Goal: Find specific page/section: Find specific page/section

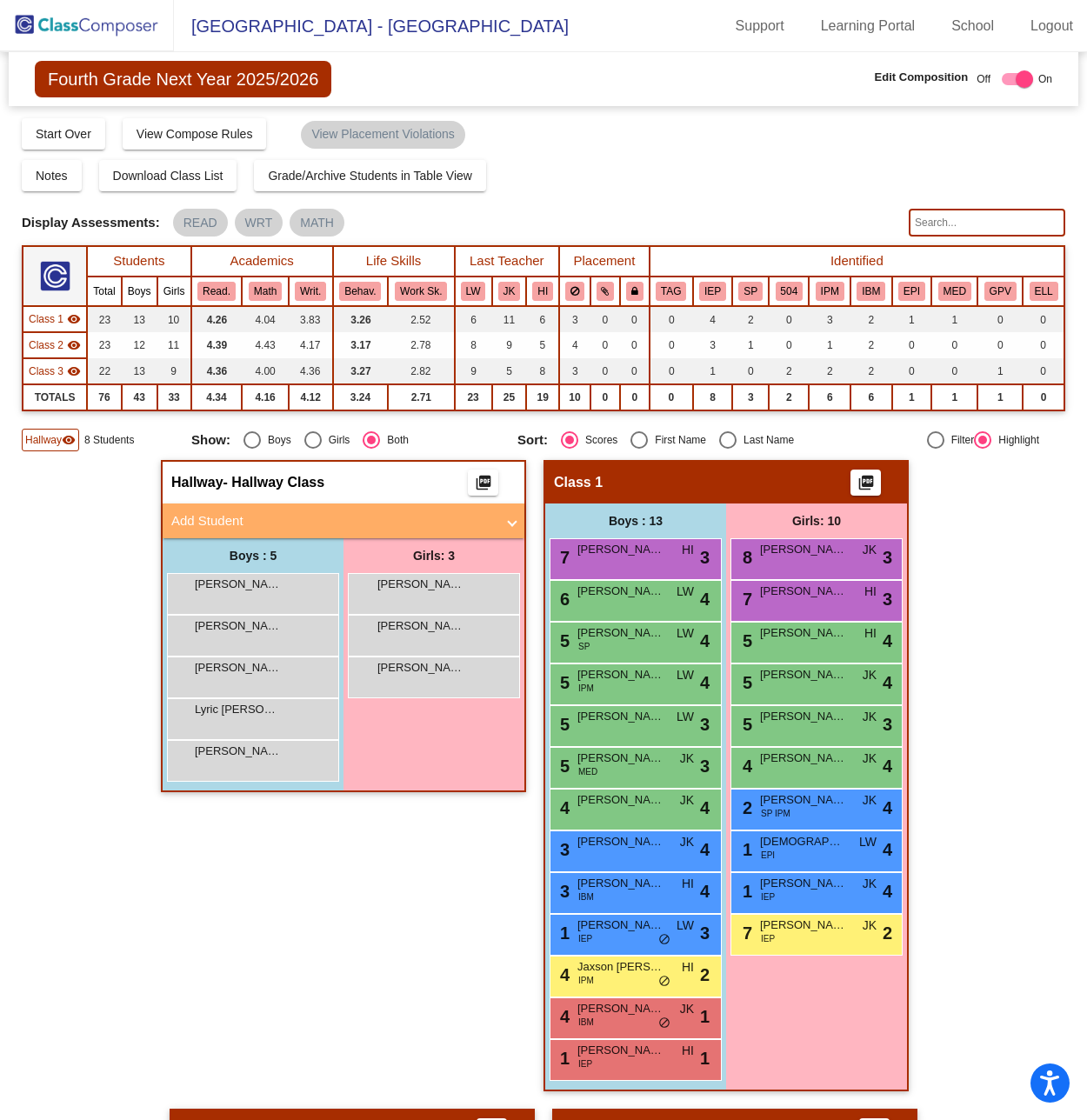
click at [118, 24] on img at bounding box center [87, 25] width 174 height 51
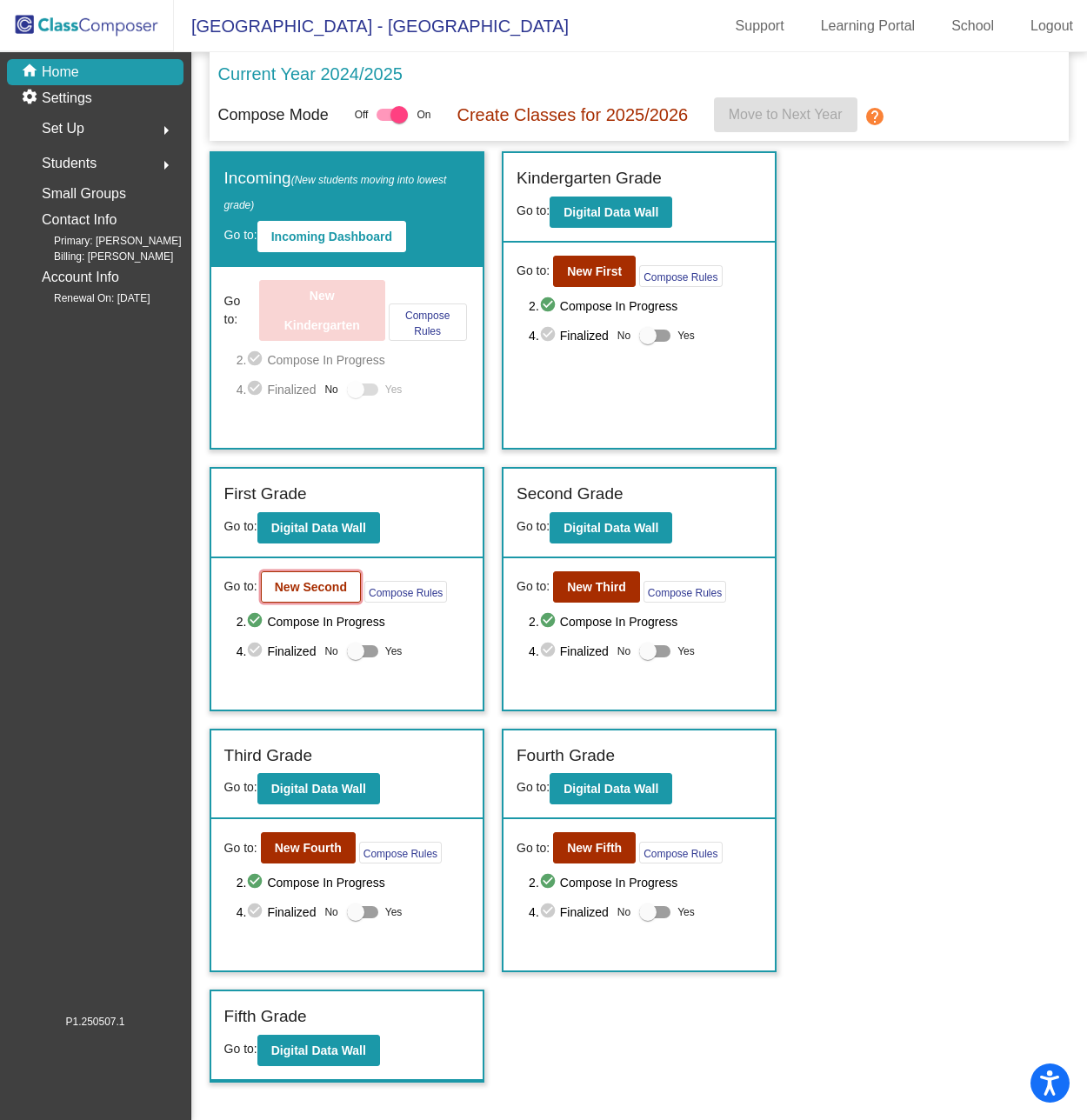
click at [320, 582] on b "New Second" at bounding box center [310, 587] width 72 height 14
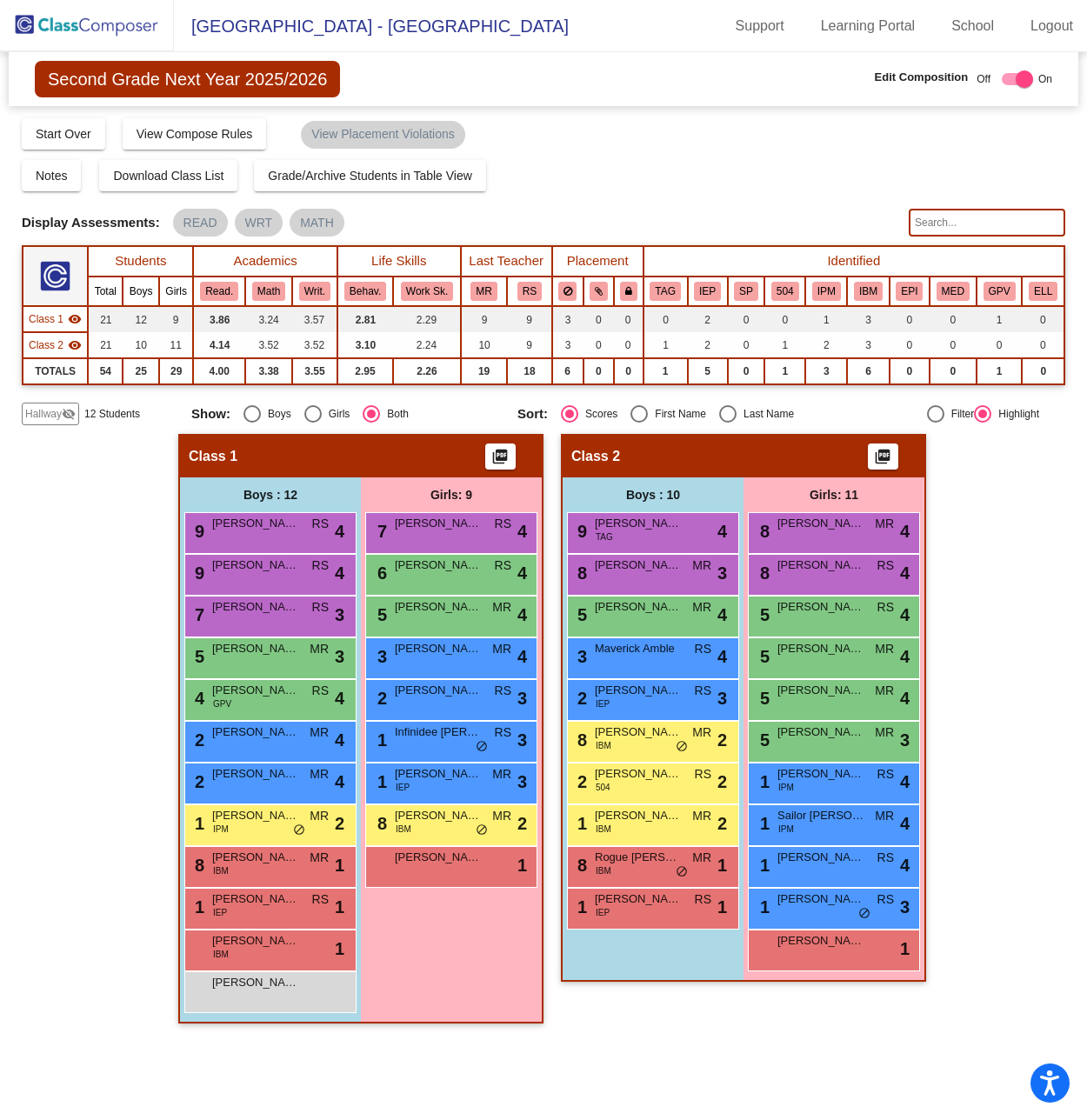
click at [131, 509] on div "Hallway - Hallway Class picture_as_pdf Add Student First Name Last Name Student…" at bounding box center [543, 738] width 1043 height 607
click at [114, 30] on img at bounding box center [87, 25] width 174 height 51
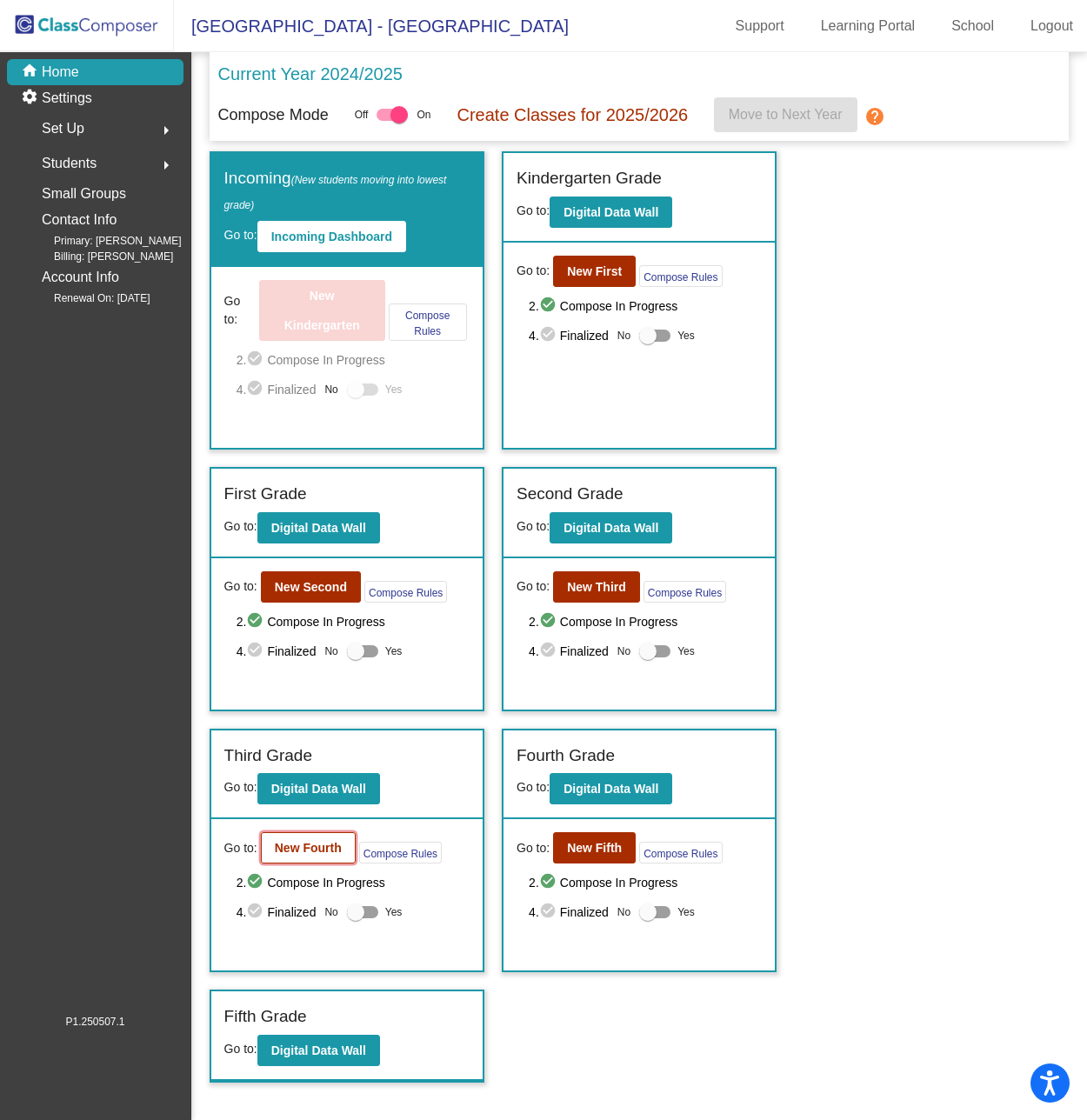
click at [299, 849] on b "New Fourth" at bounding box center [307, 847] width 67 height 14
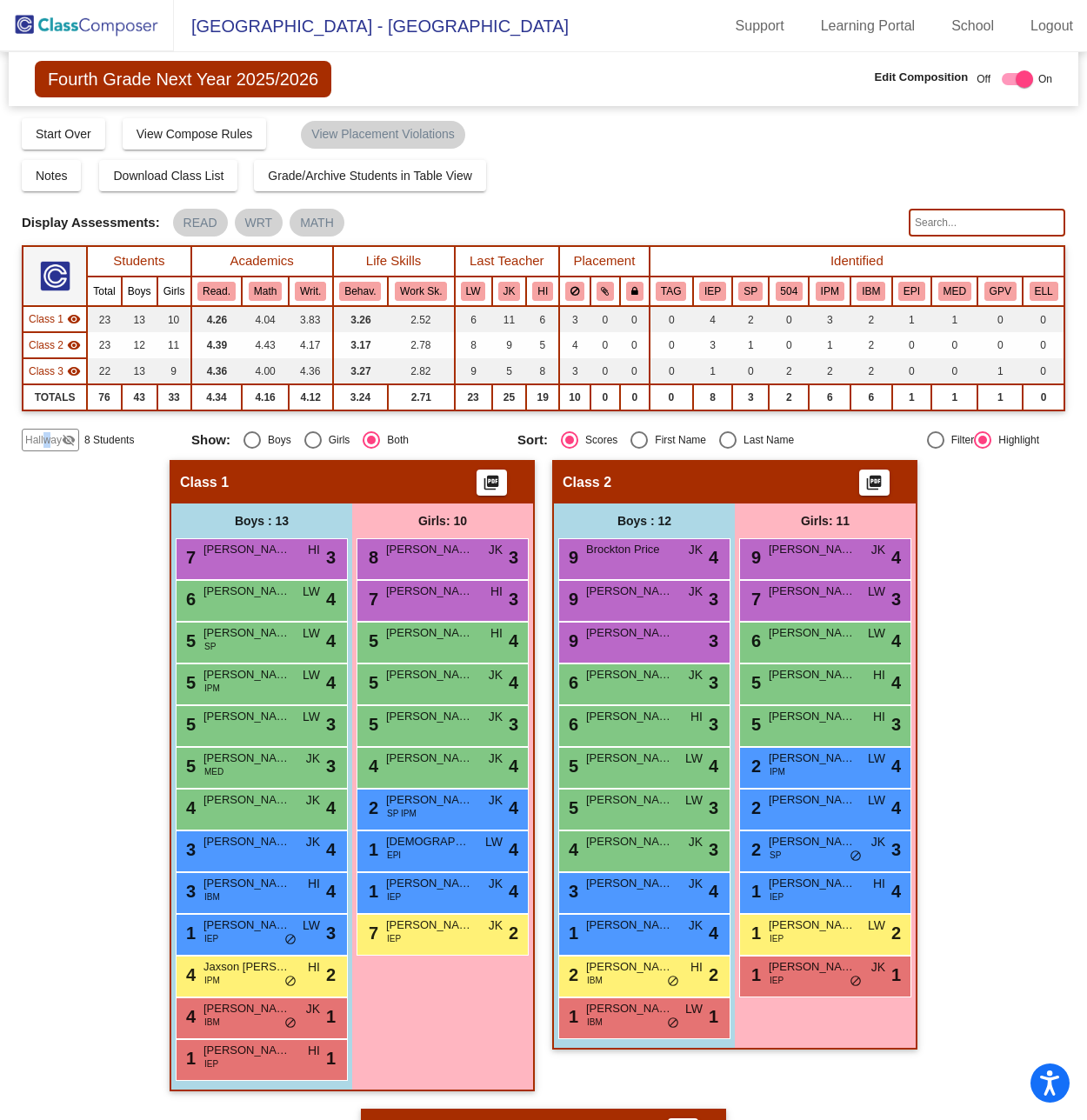
click at [47, 437] on span "Hallway" at bounding box center [43, 440] width 37 height 16
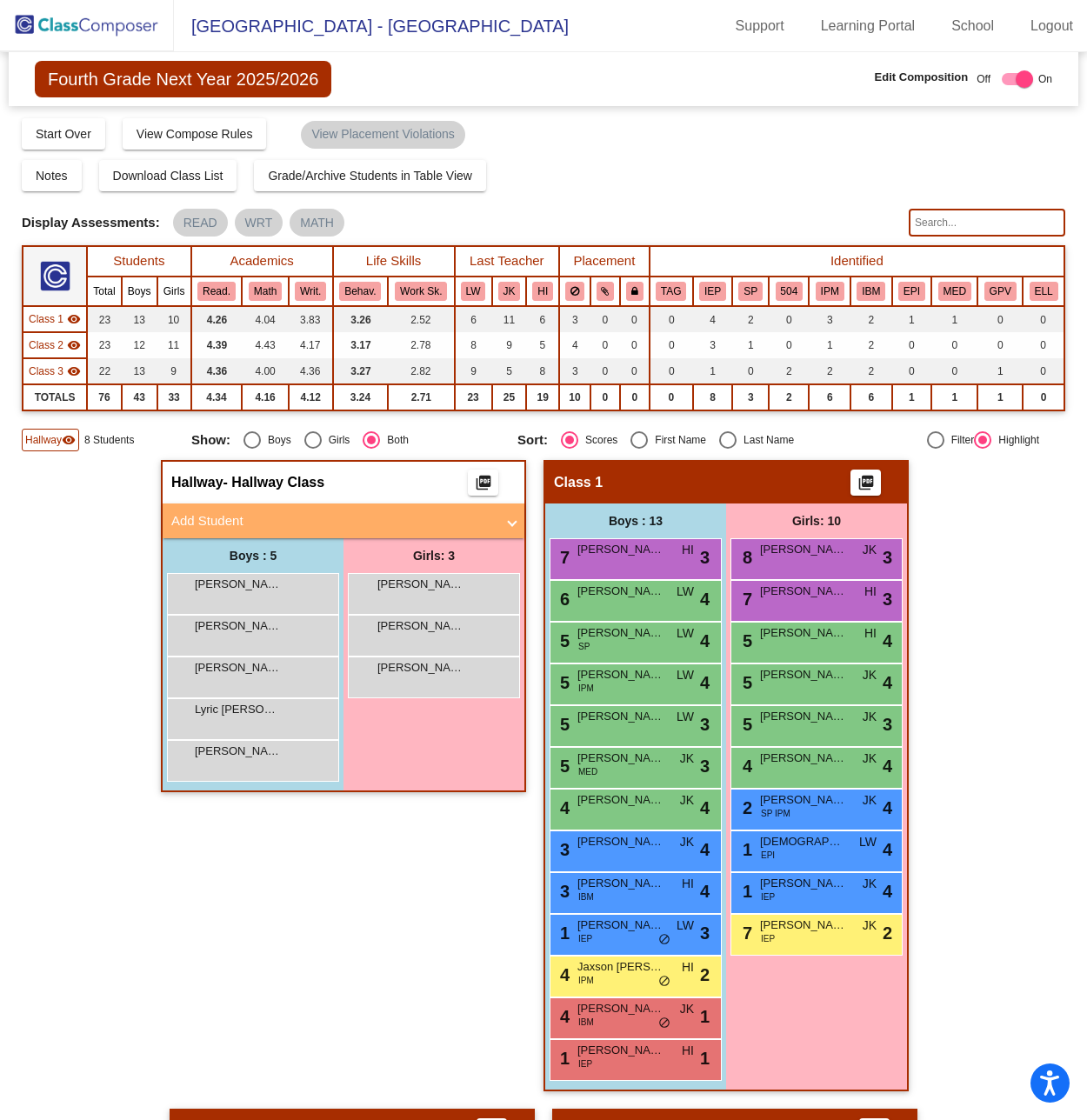
click at [36, 434] on span "Hallway" at bounding box center [43, 440] width 37 height 16
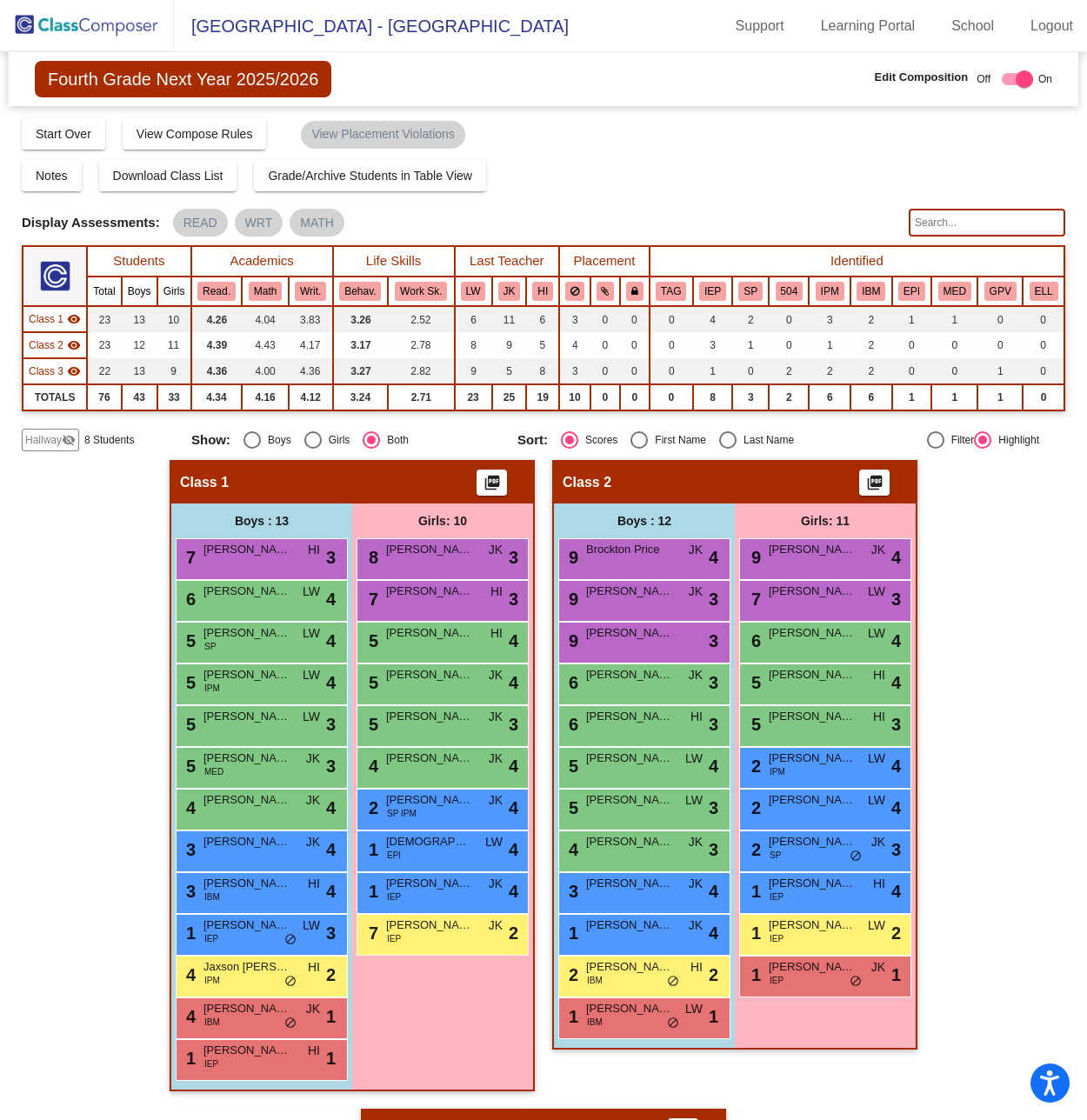
click at [34, 431] on div "Hallway visibility_off" at bounding box center [50, 439] width 57 height 23
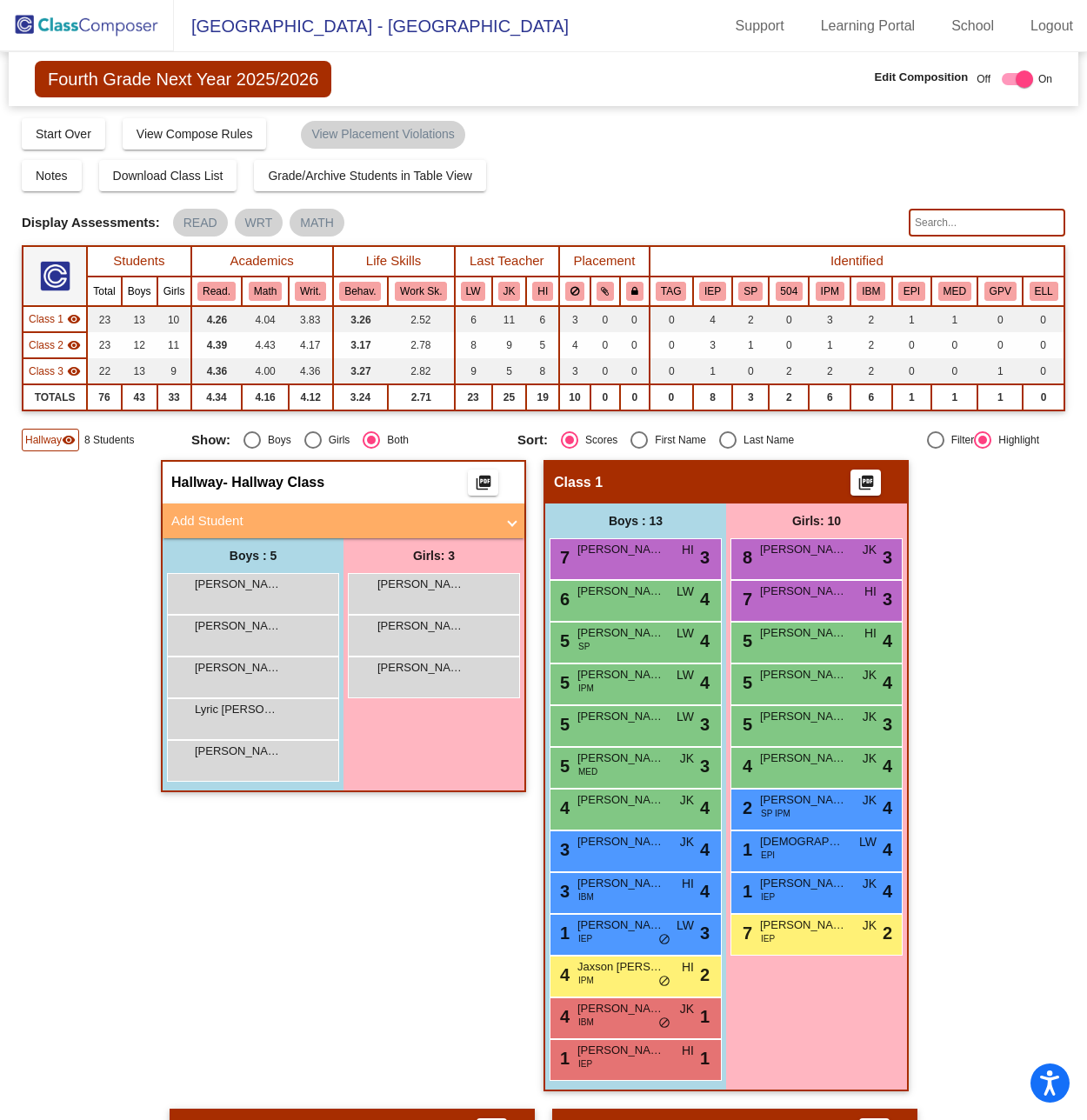
click at [983, 219] on input "text" at bounding box center [986, 223] width 157 height 28
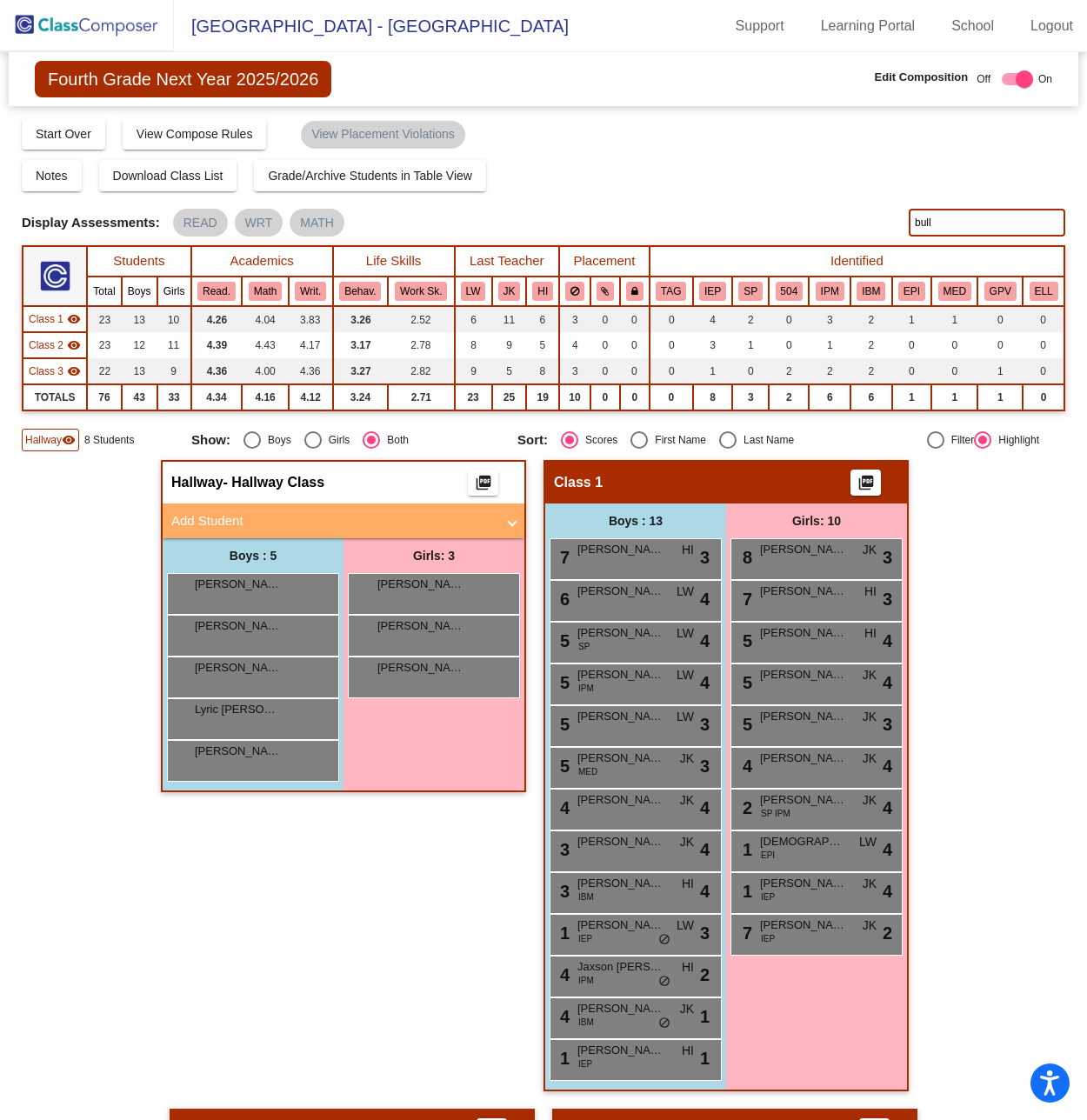
type input "bull"
click at [799, 179] on div "Notes Download Class List Import Students Grade/Archive Students in Table View …" at bounding box center [543, 175] width 1043 height 31
drag, startPoint x: 947, startPoint y: 226, endPoint x: 711, endPoint y: 214, distance: 236.3
click at [711, 214] on div "Display Scores for Years: [DATE] - [DATE] [DATE] - [DATE] Display Assessments: …" at bounding box center [543, 223] width 1043 height 28
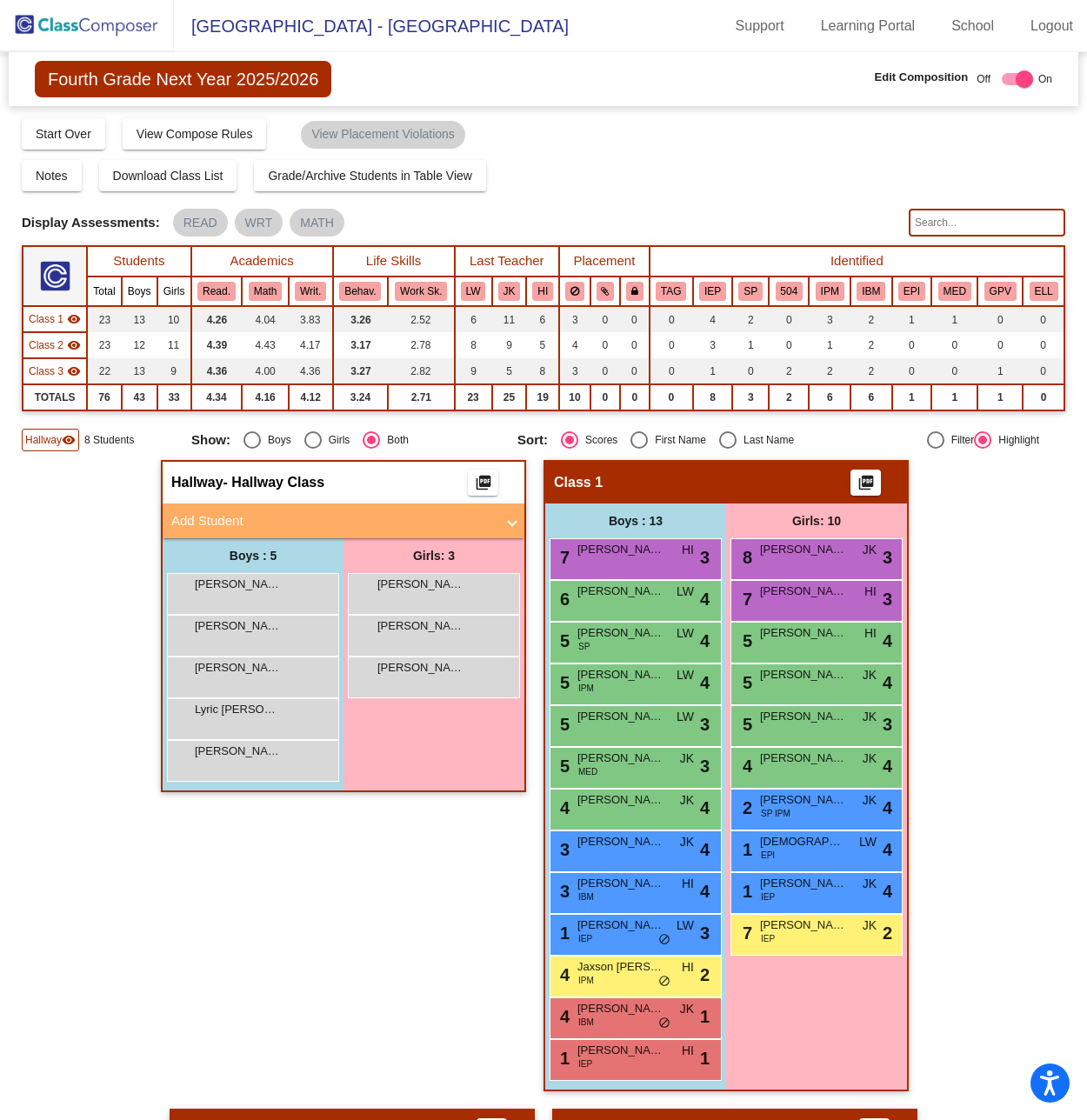
click at [761, 182] on div "Notes Download Class List Import Students Grade/Archive Students in Table View …" at bounding box center [543, 175] width 1043 height 31
click at [107, 17] on img at bounding box center [87, 25] width 174 height 51
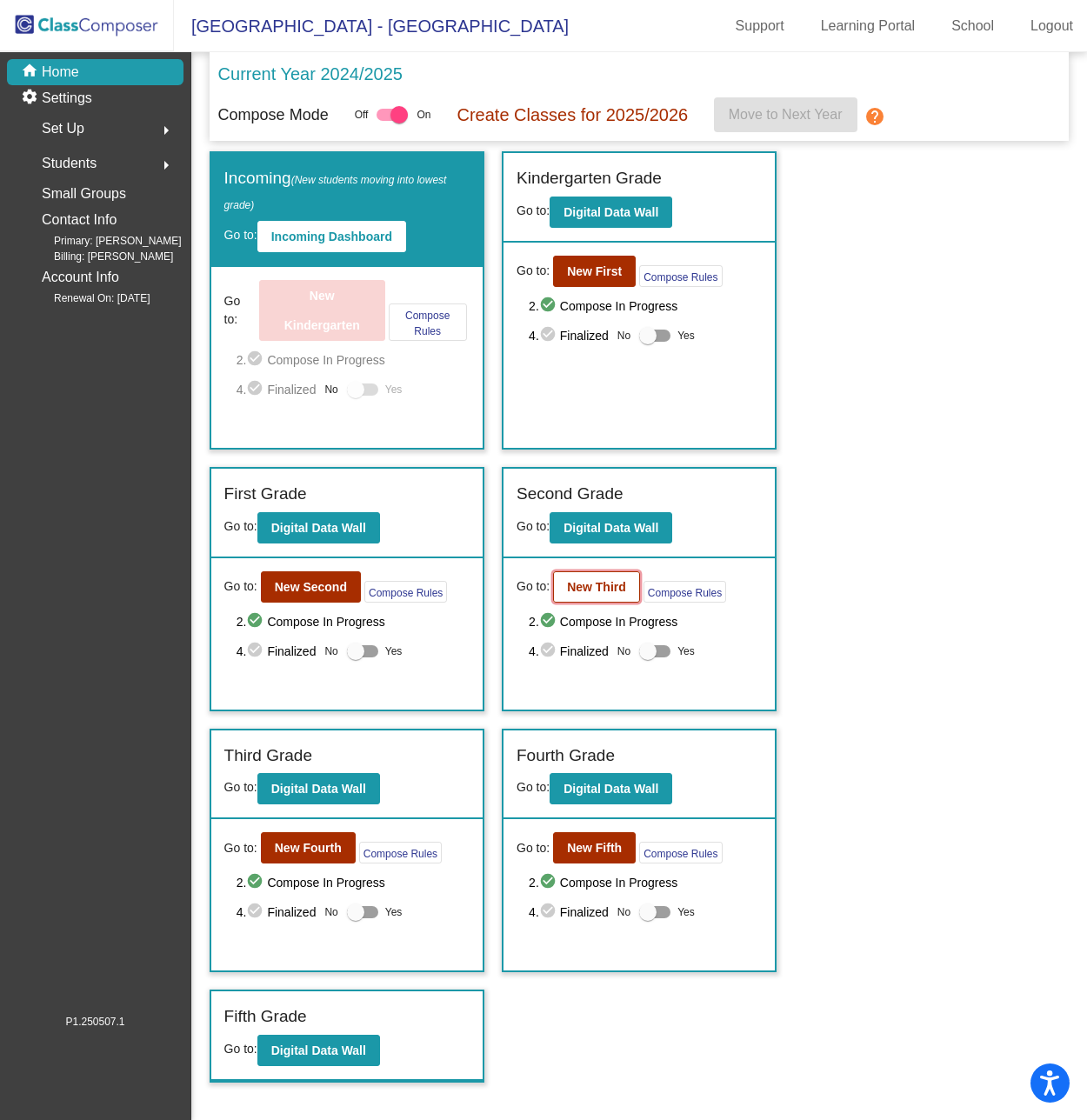
click at [585, 589] on b "New Third" at bounding box center [596, 587] width 59 height 14
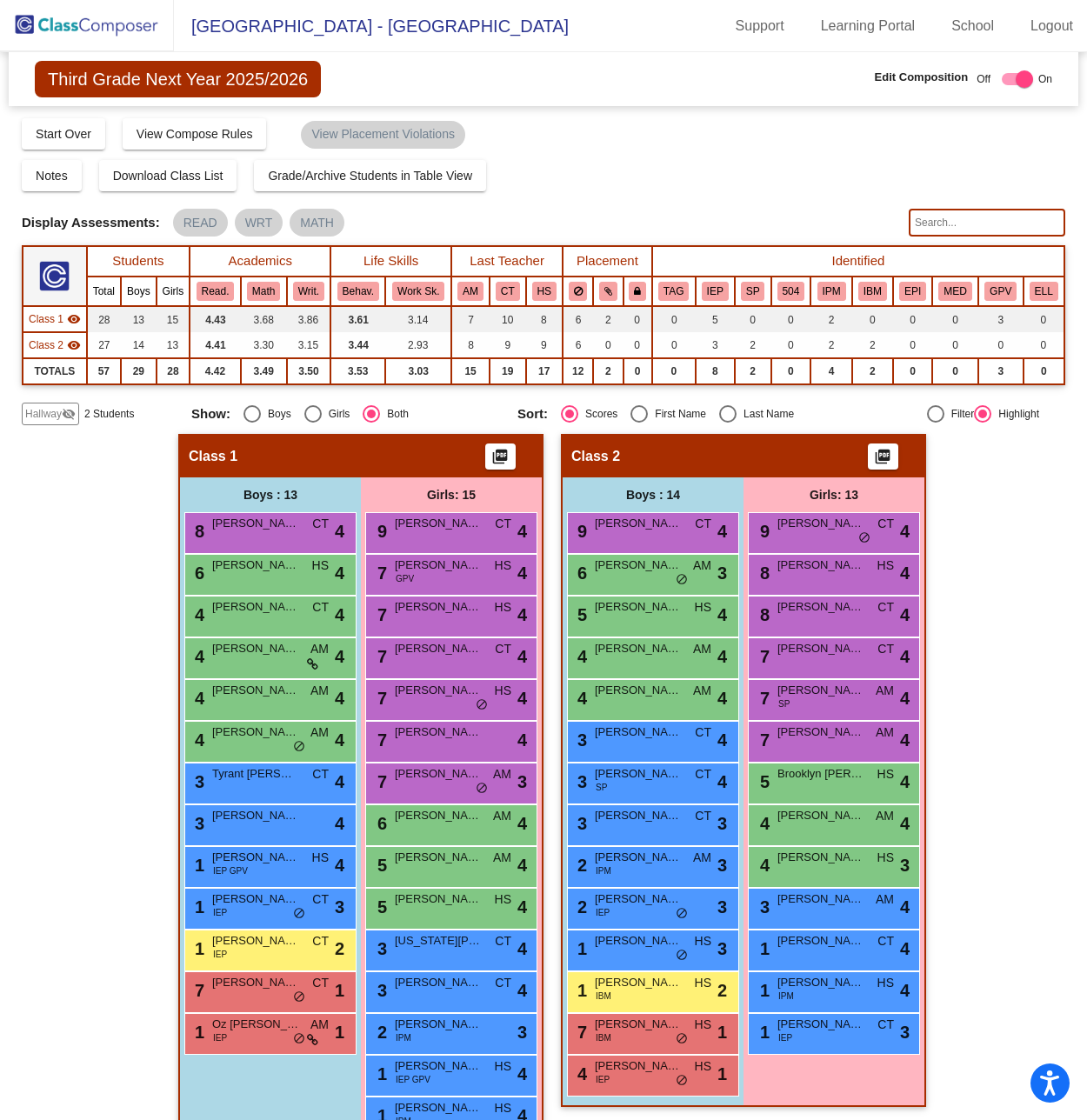
click at [942, 219] on input "text" at bounding box center [986, 223] width 157 height 28
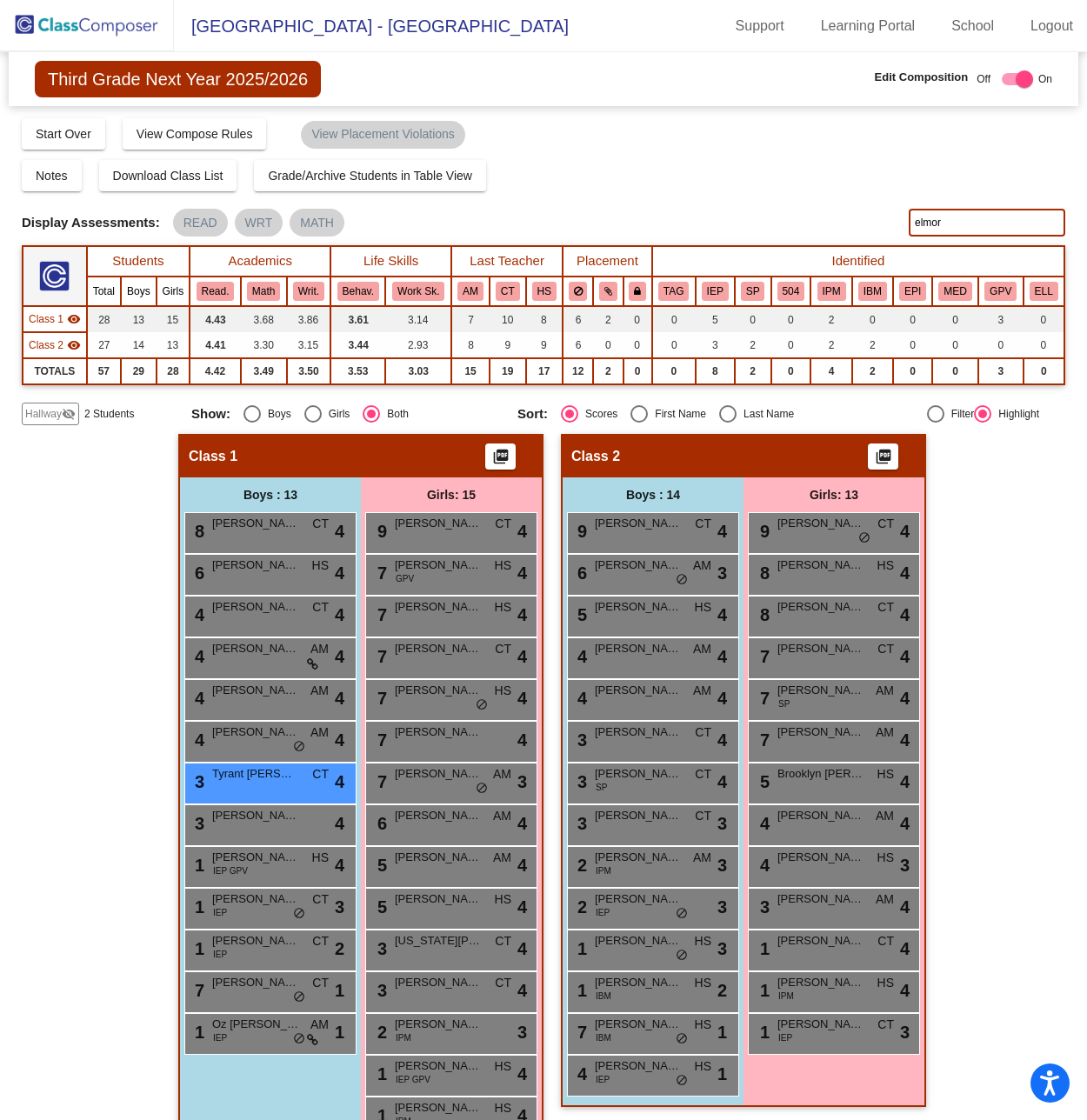
type input "elmor"
click at [85, 22] on img at bounding box center [87, 25] width 174 height 51
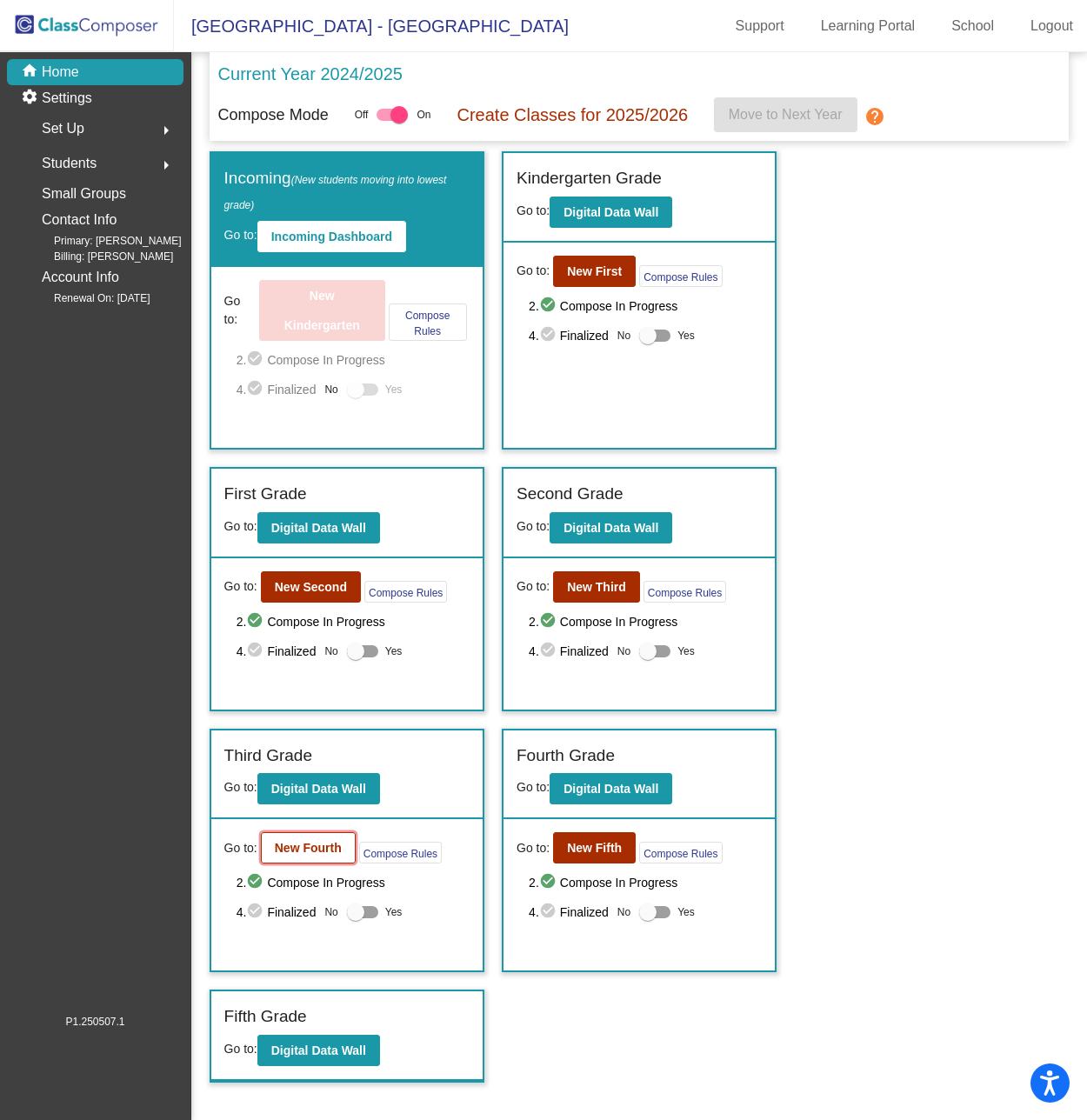
click at [298, 840] on b "New Fourth" at bounding box center [307, 847] width 67 height 14
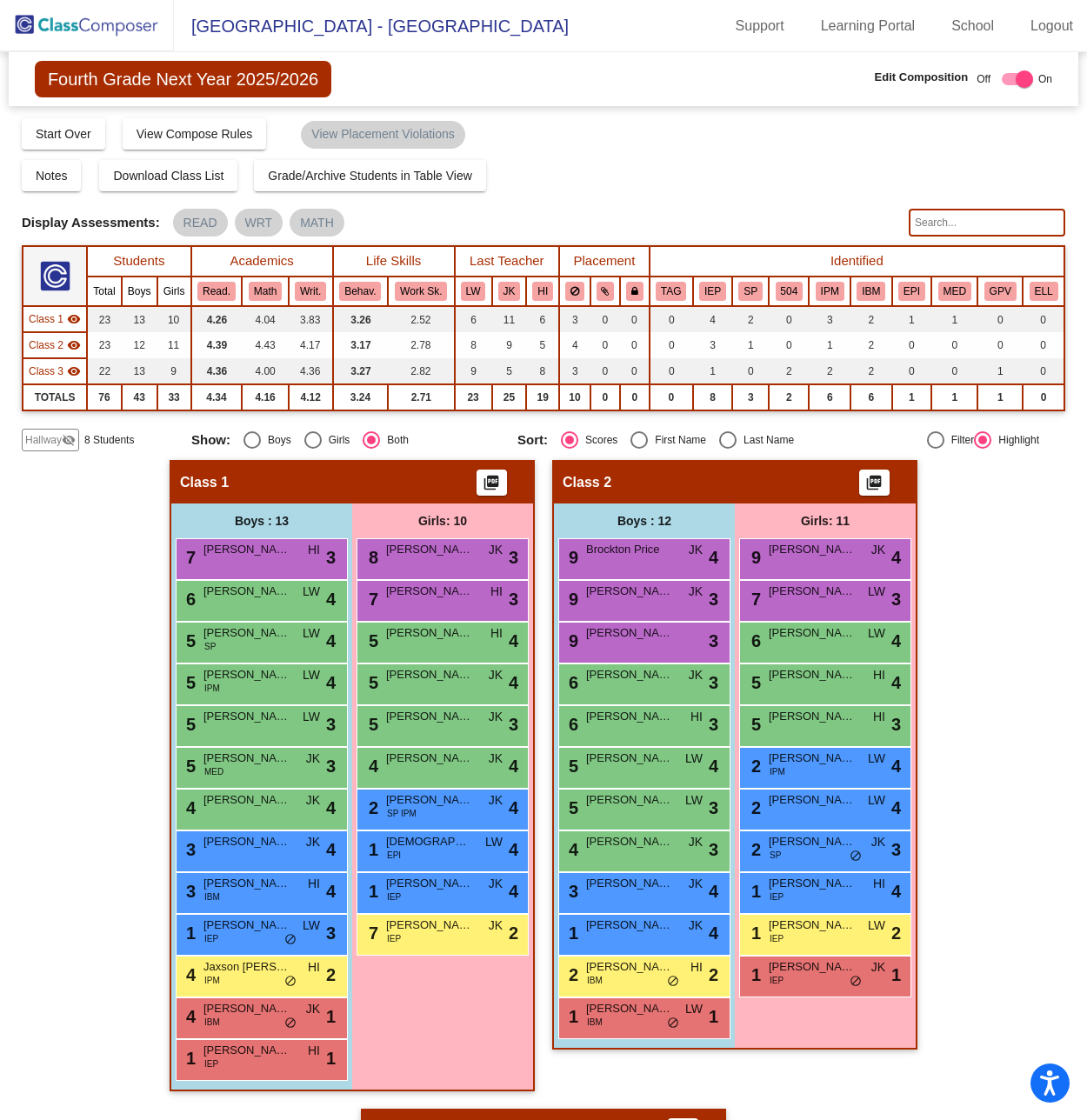
click at [996, 226] on input "text" at bounding box center [986, 223] width 157 height 28
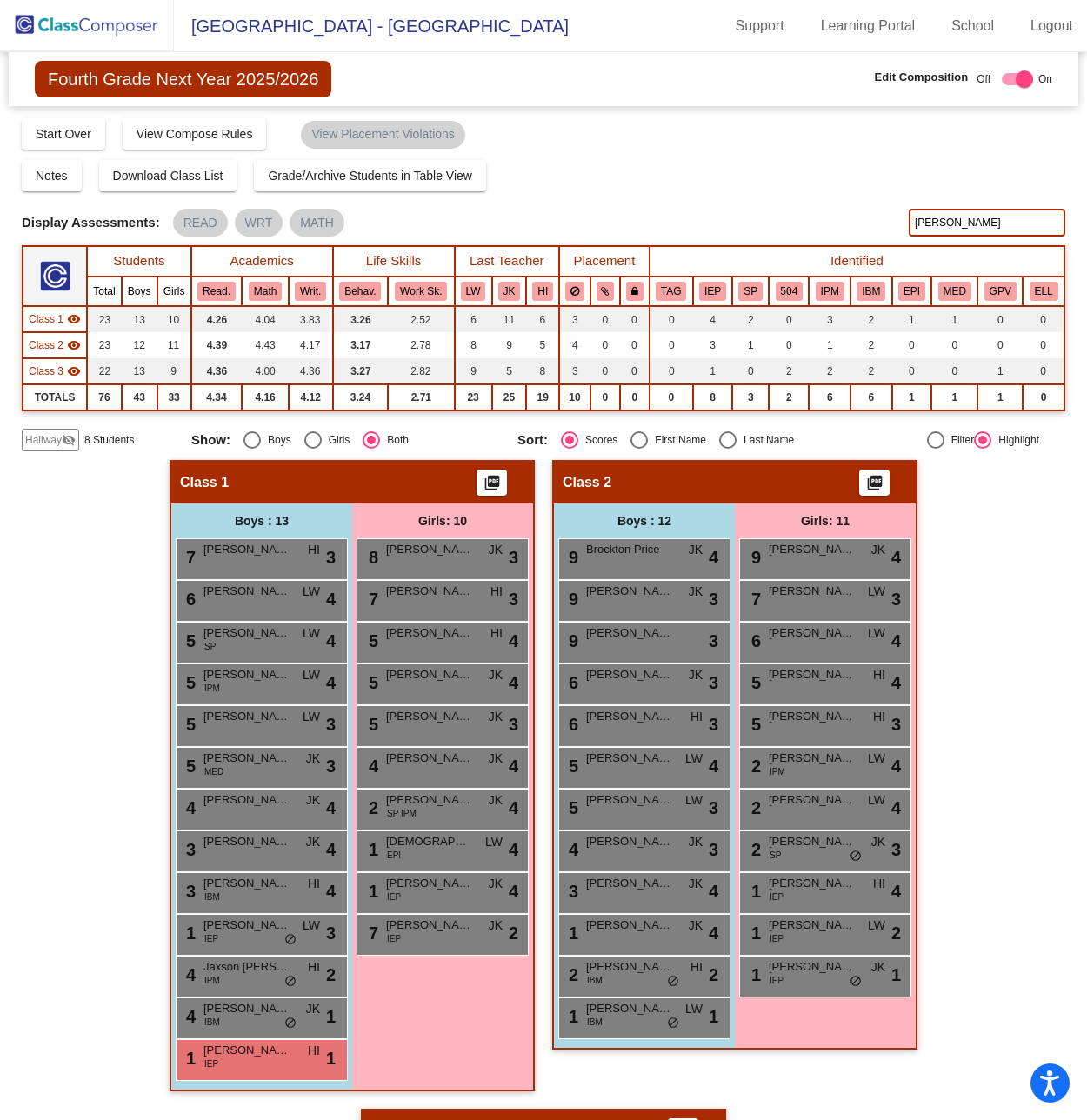
type input "[PERSON_NAME]"
click at [72, 22] on img at bounding box center [87, 25] width 174 height 51
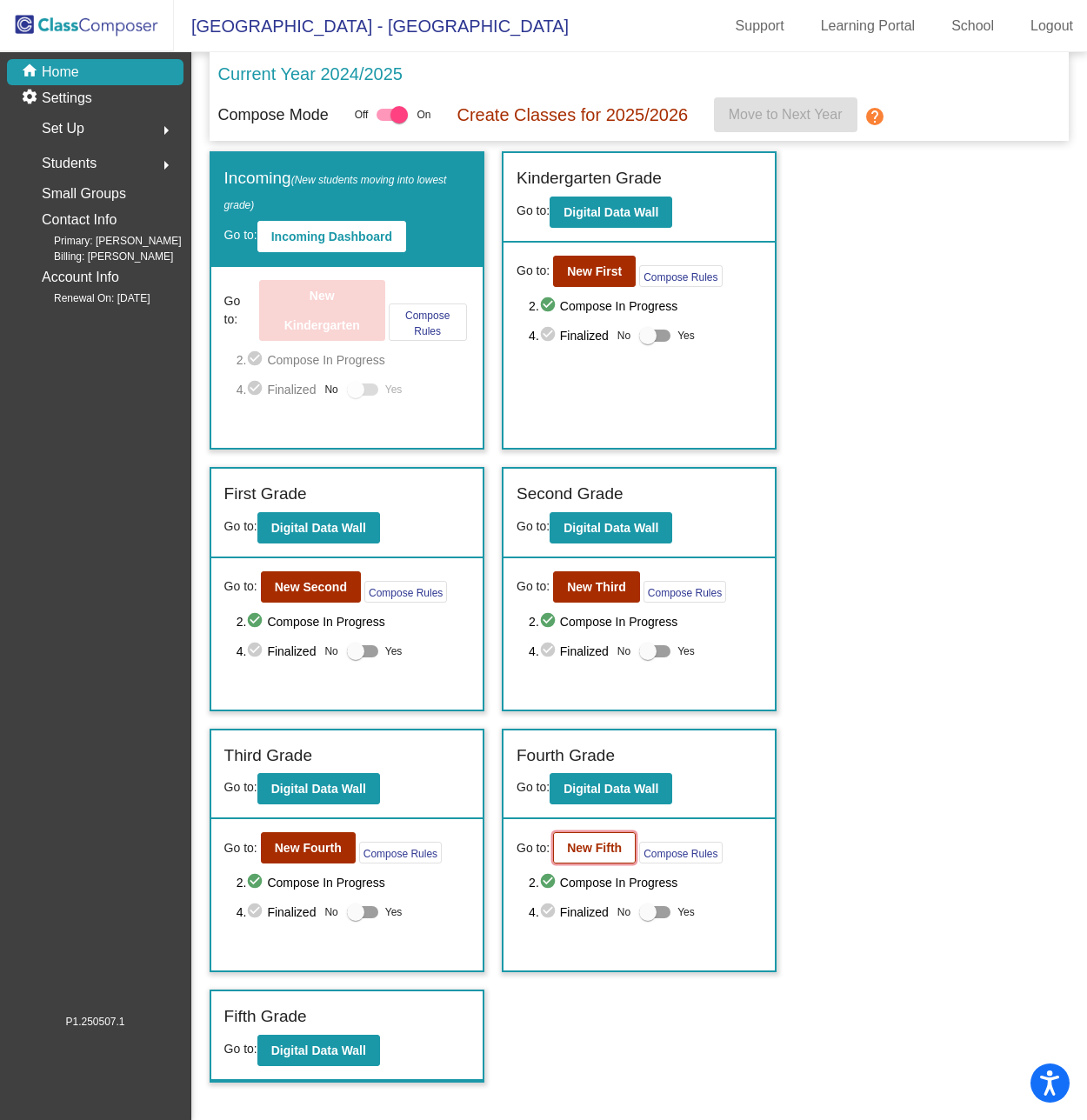
click at [589, 849] on b "New Fifth" at bounding box center [594, 847] width 55 height 14
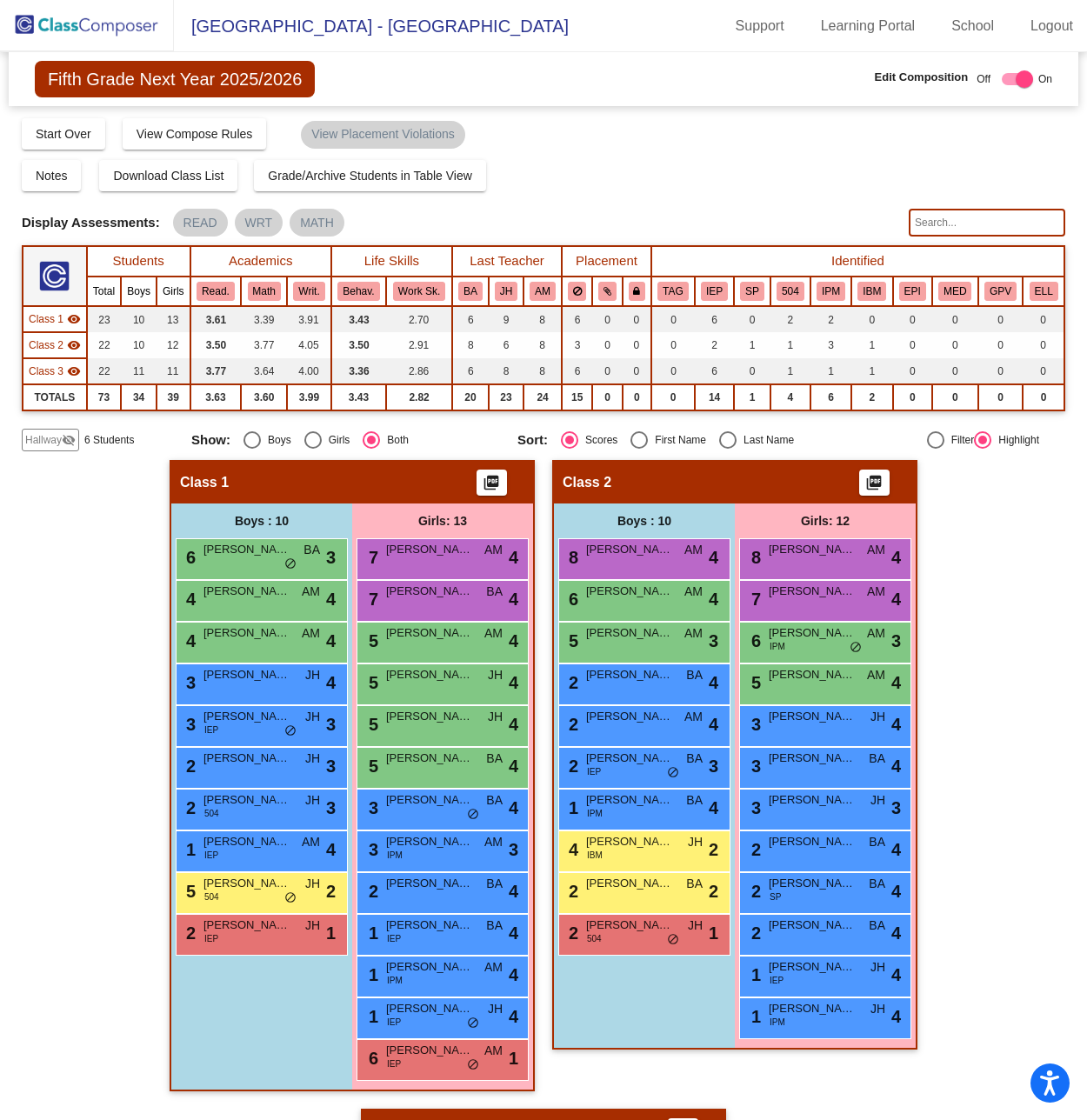
click at [924, 226] on input "text" at bounding box center [986, 223] width 157 height 28
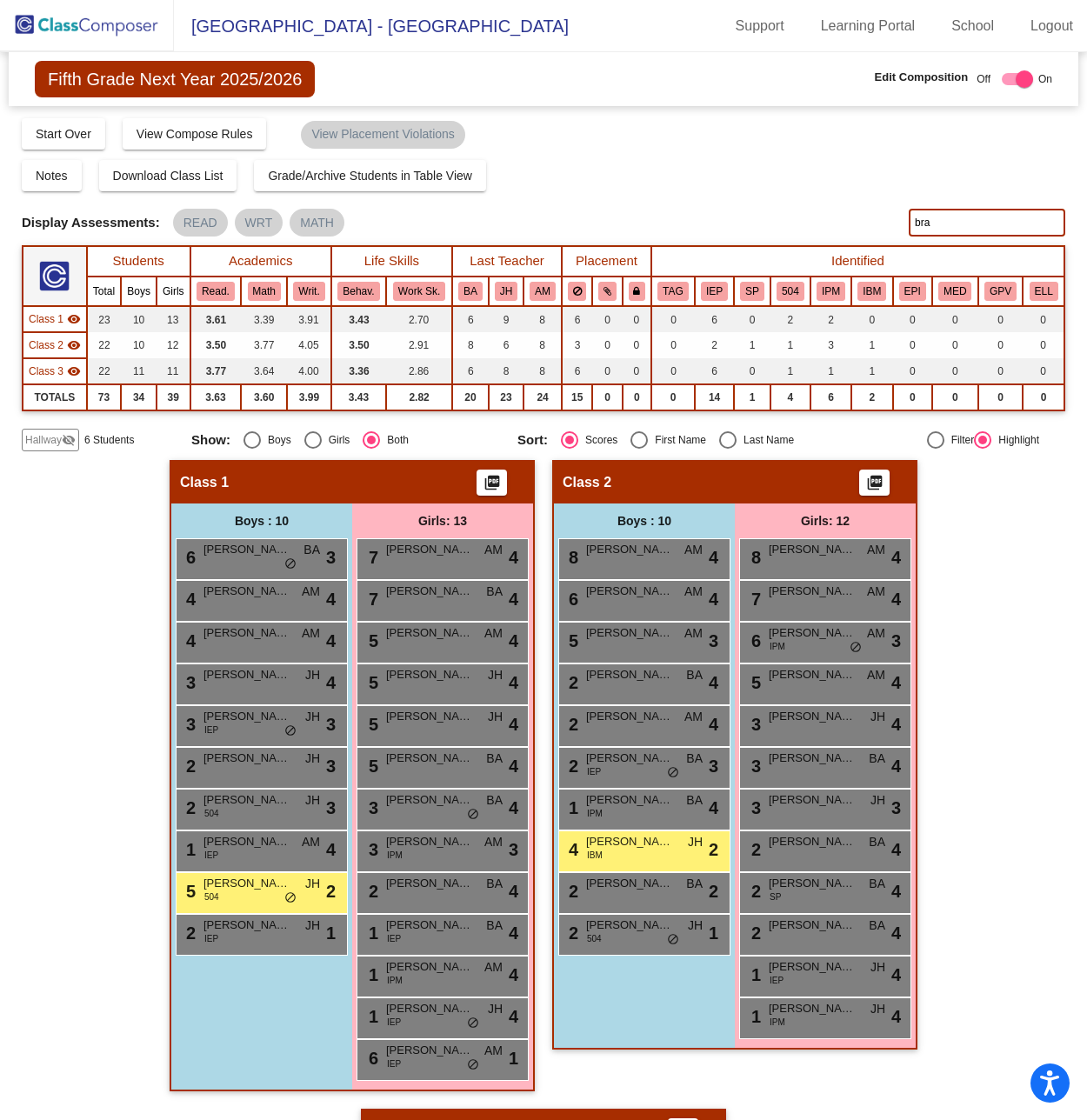
drag, startPoint x: 945, startPoint y: 219, endPoint x: 722, endPoint y: 198, distance: 224.0
click at [722, 198] on div "Display Scores for Years: [DATE] - [DATE] [DATE] - [DATE] Grade/Archive Student…" at bounding box center [543, 283] width 1043 height 334
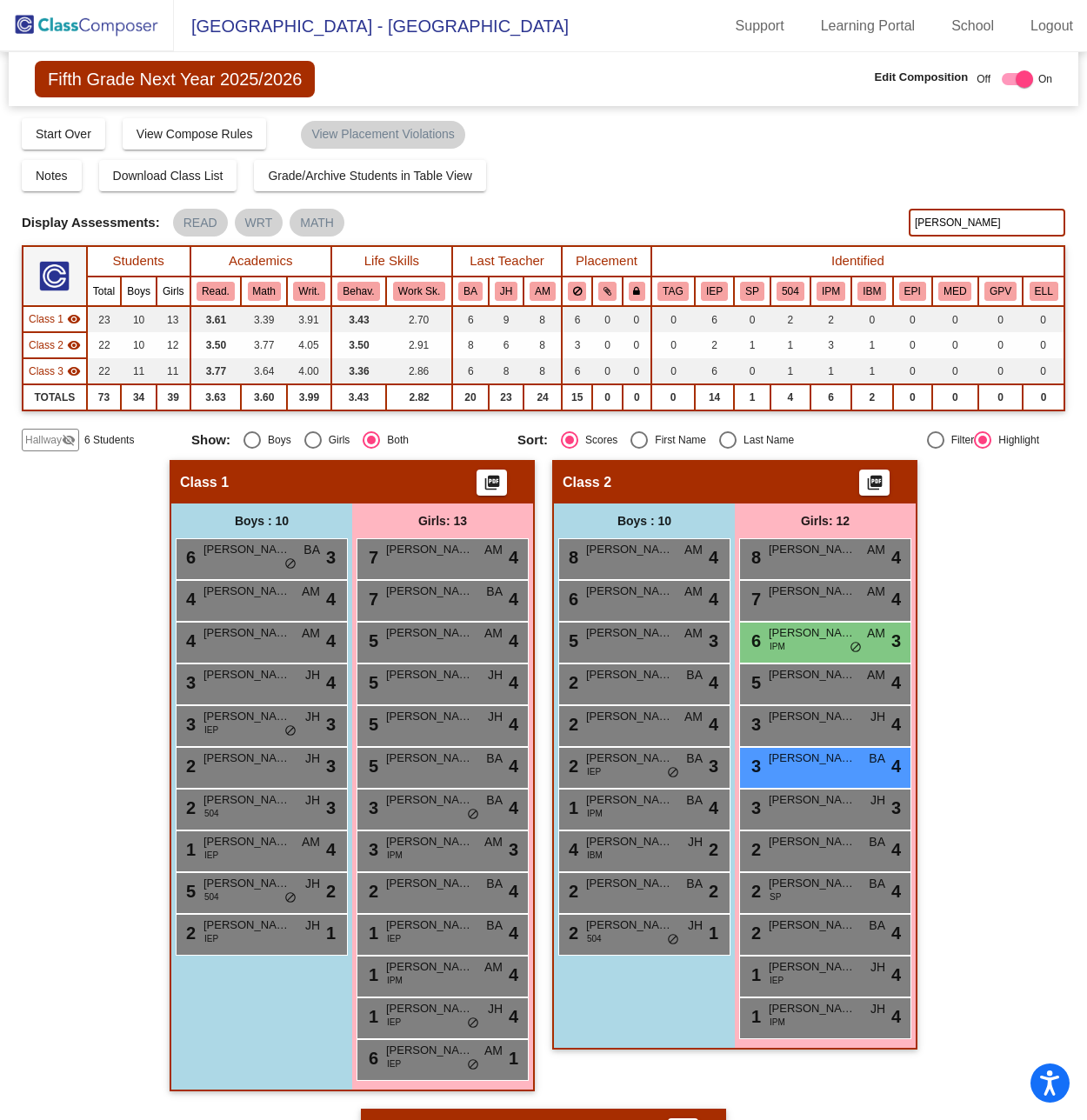
type input "parri"
drag, startPoint x: 954, startPoint y: 226, endPoint x: 801, endPoint y: 202, distance: 154.9
click at [801, 202] on div "Display Scores for Years: [DATE] - [DATE] [DATE] - [DATE] Grade/Archive Student…" at bounding box center [543, 283] width 1043 height 334
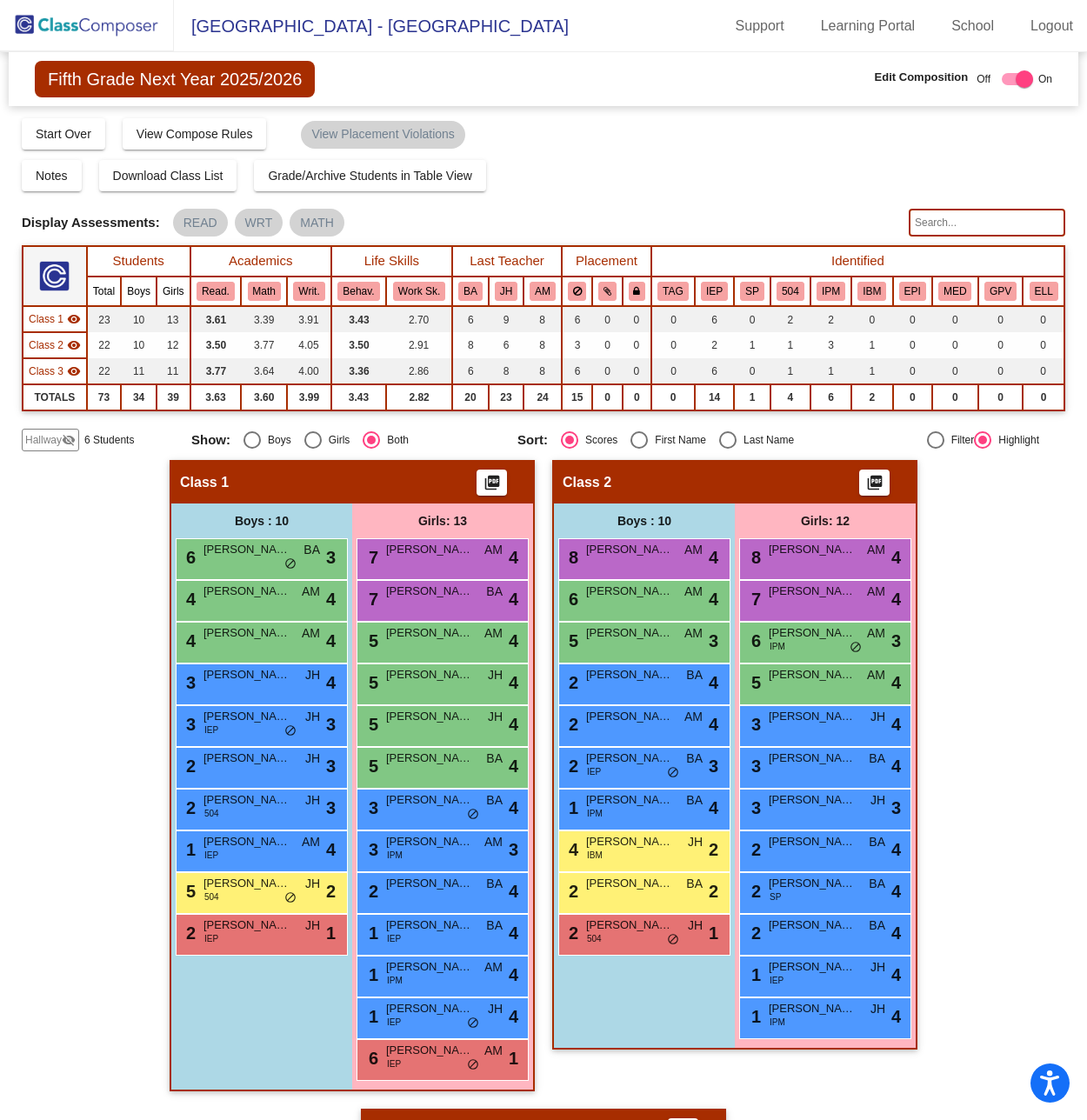
click at [947, 219] on input "text" at bounding box center [986, 223] width 157 height 28
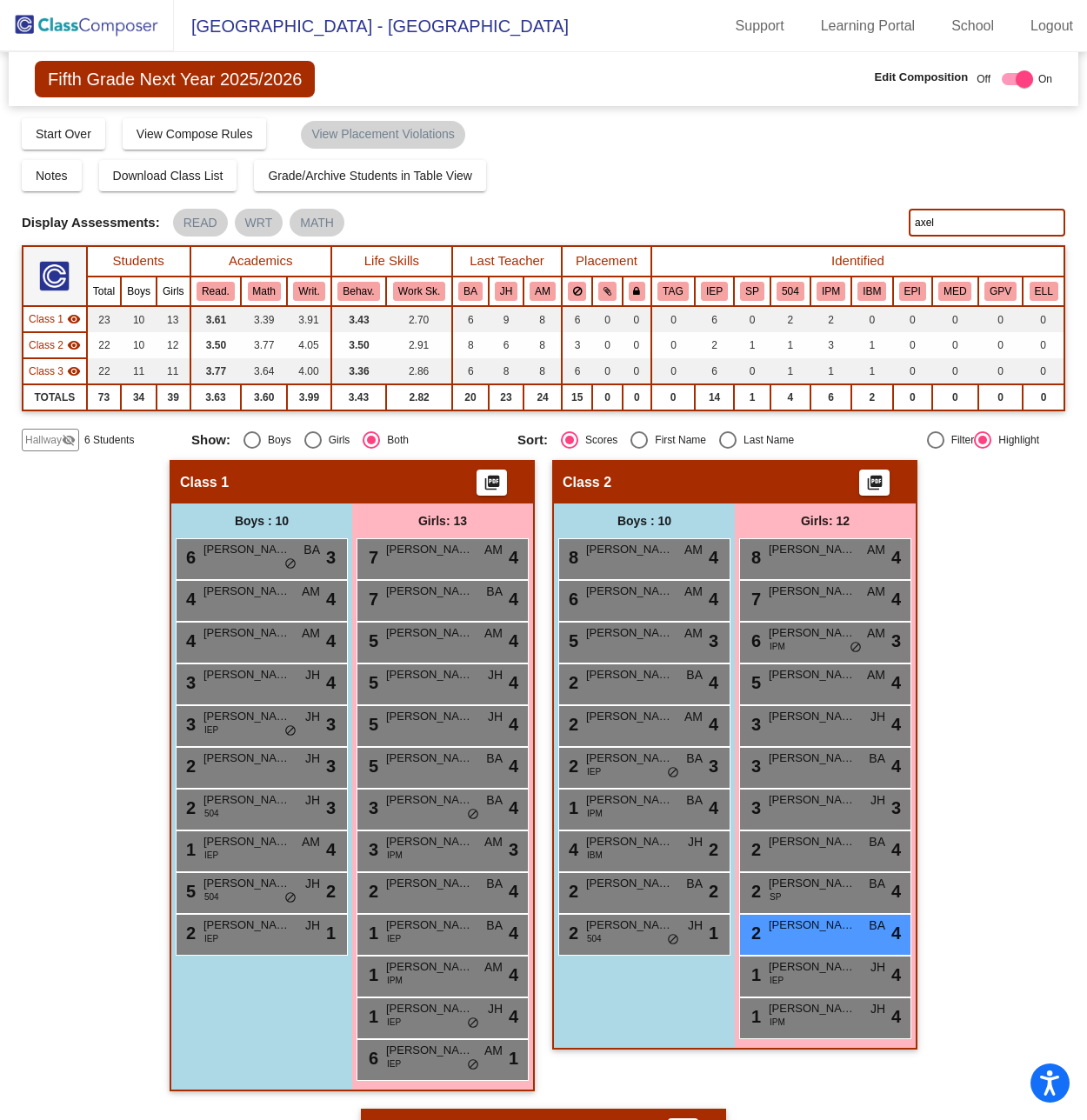
drag, startPoint x: 976, startPoint y: 219, endPoint x: 816, endPoint y: 206, distance: 160.5
click at [816, 206] on div "Display Scores for Years: [DATE] - [DATE] [DATE] - [DATE] Grade/Archive Student…" at bounding box center [543, 283] width 1043 height 334
drag, startPoint x: 983, startPoint y: 224, endPoint x: 601, endPoint y: 166, distance: 386.4
click at [601, 166] on div "Display Scores for Years: [DATE] - [DATE] [DATE] - [DATE] Grade/Archive Student…" at bounding box center [543, 283] width 1043 height 334
type input "hatfi"
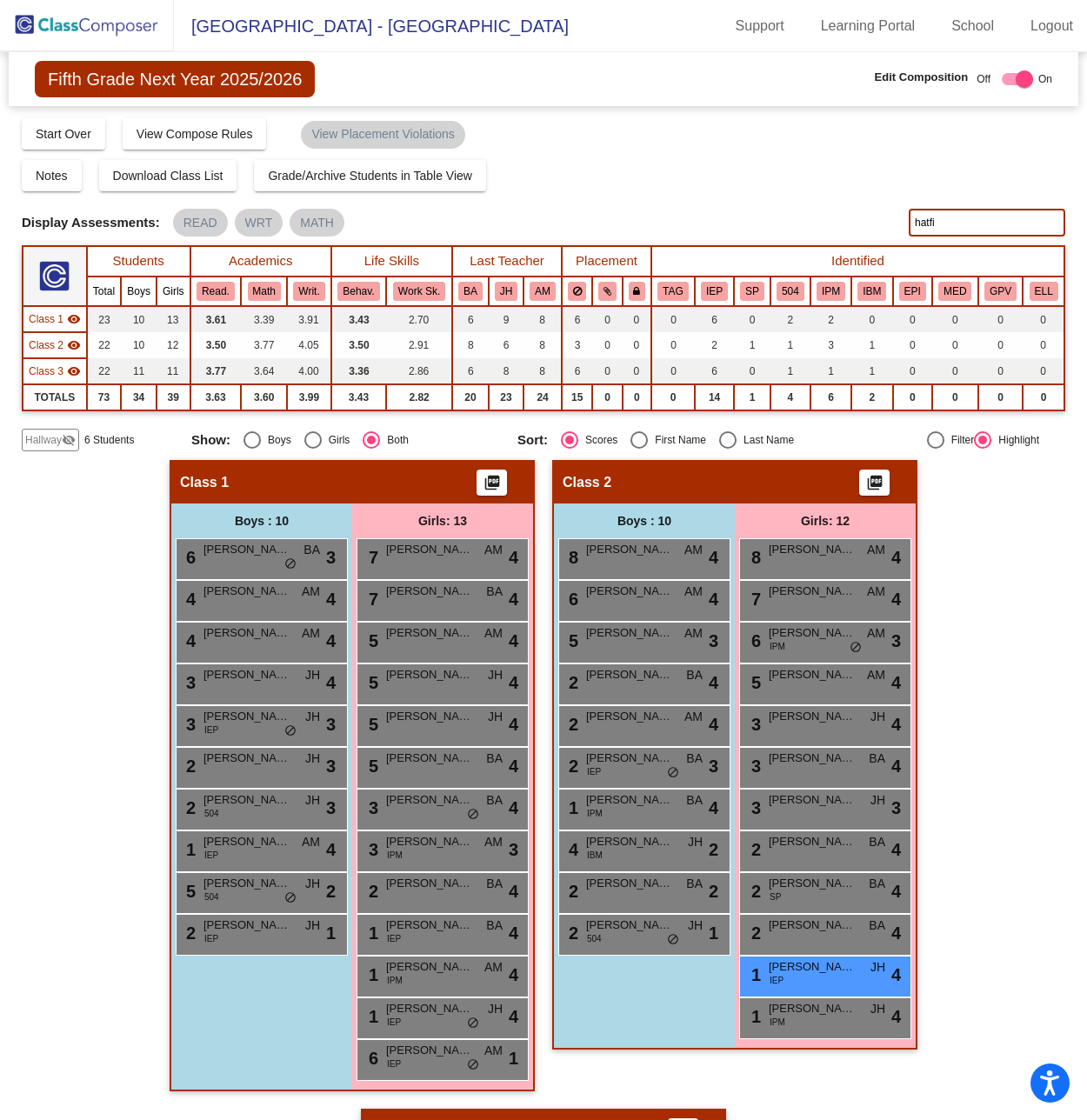
click at [111, 21] on img at bounding box center [87, 25] width 174 height 51
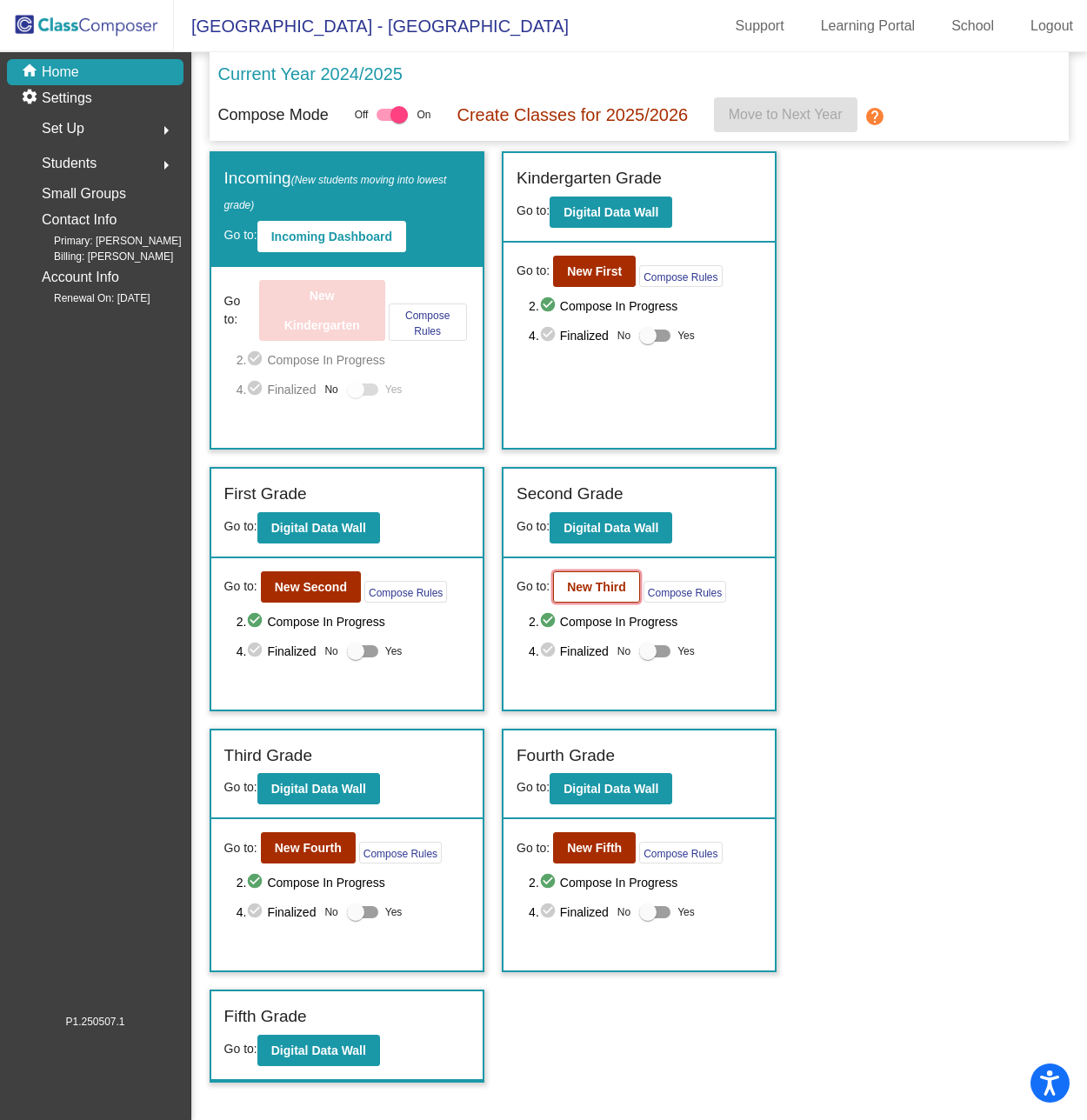
click at [586, 583] on b "New Third" at bounding box center [596, 587] width 59 height 14
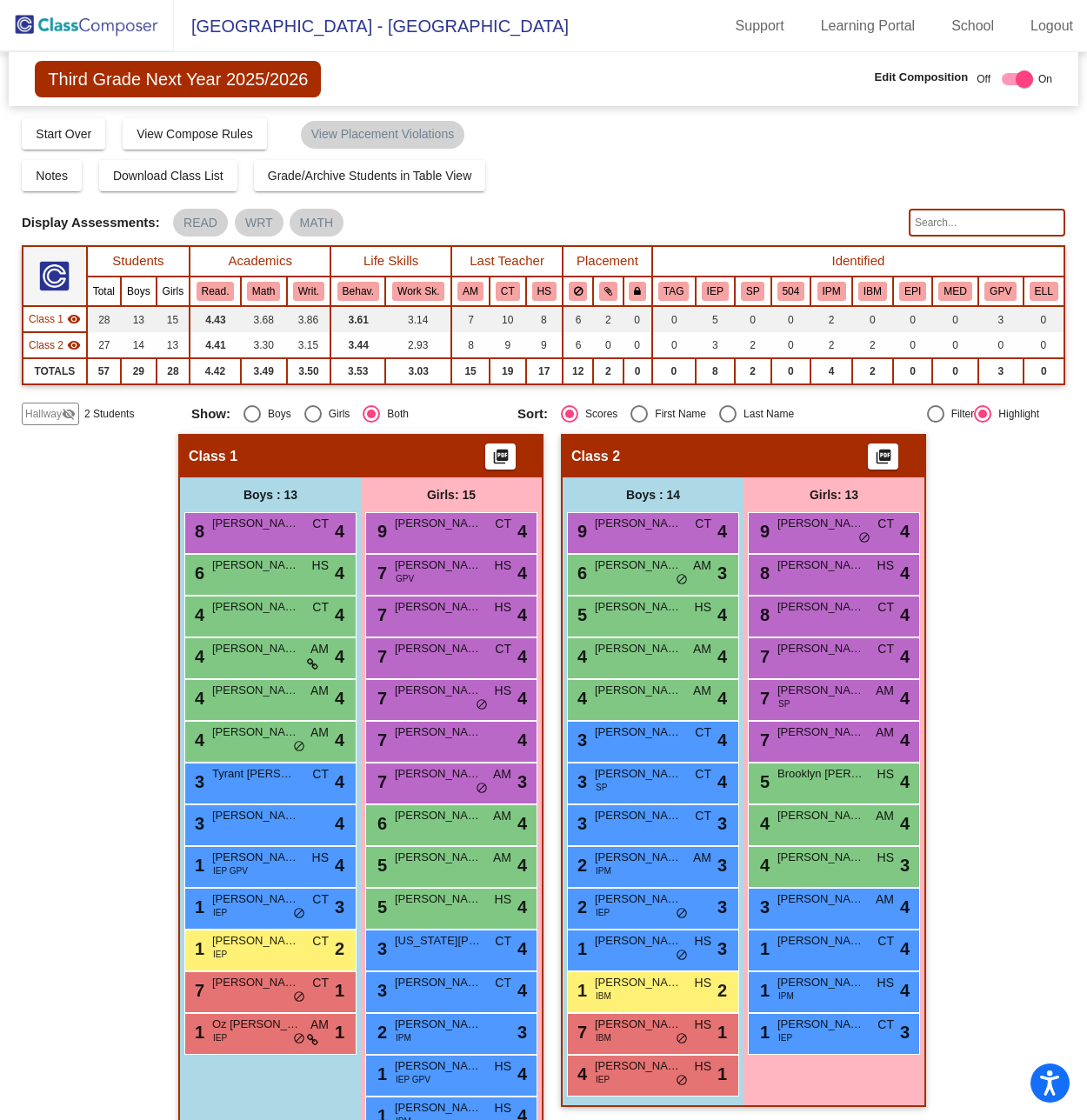
click at [945, 220] on input "text" at bounding box center [986, 223] width 157 height 28
click at [64, 412] on mat-icon "visibility_off" at bounding box center [69, 414] width 14 height 14
